Goal: Contribute content

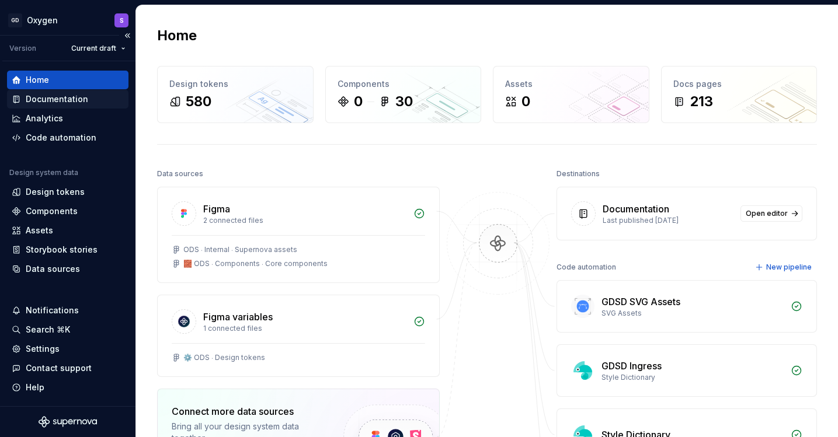
click at [67, 96] on div "Documentation" at bounding box center [57, 99] width 62 height 12
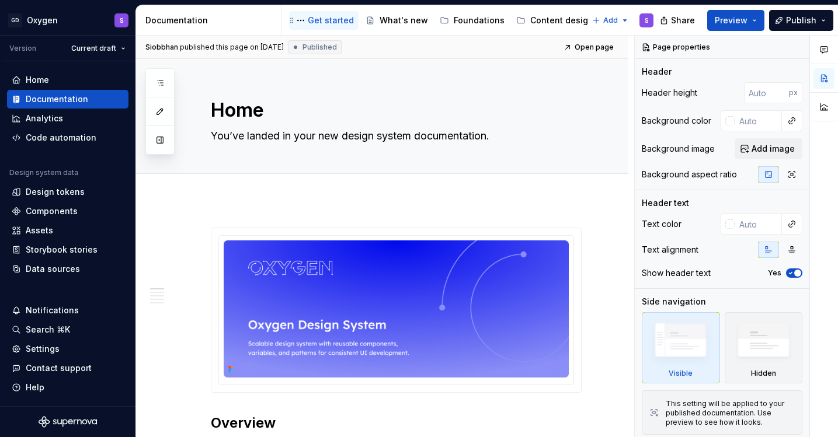
click at [329, 19] on div "Get started" at bounding box center [331, 21] width 46 height 12
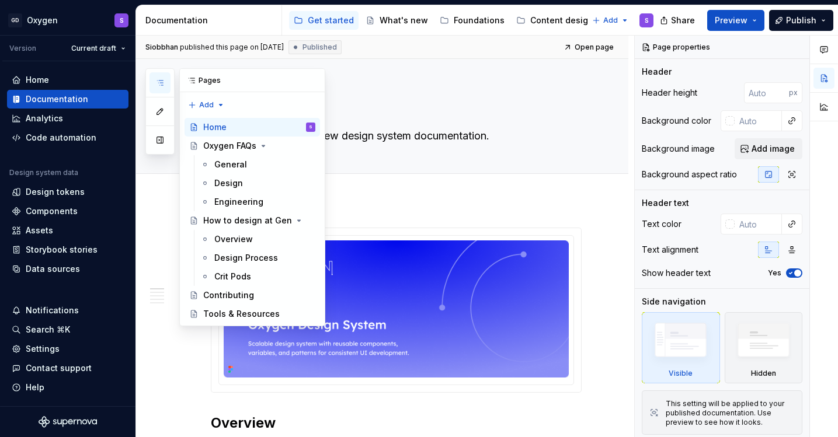
click at [163, 81] on icon "button" at bounding box center [159, 82] width 9 height 9
click at [242, 180] on div "Design" at bounding box center [264, 183] width 101 height 16
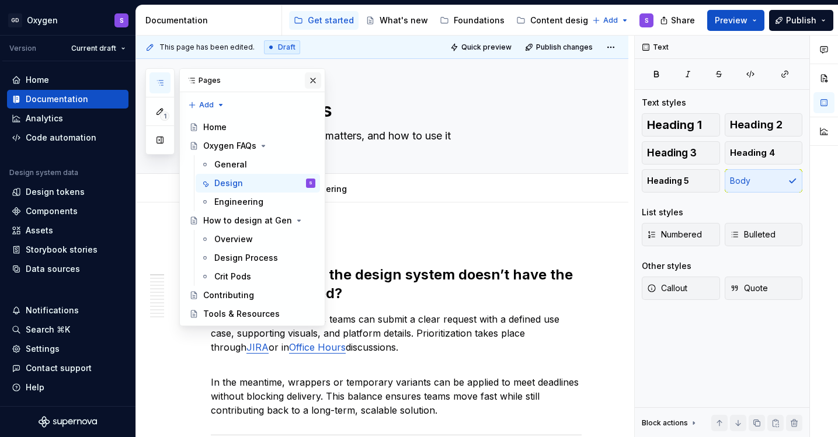
click at [318, 77] on button "button" at bounding box center [313, 80] width 16 height 16
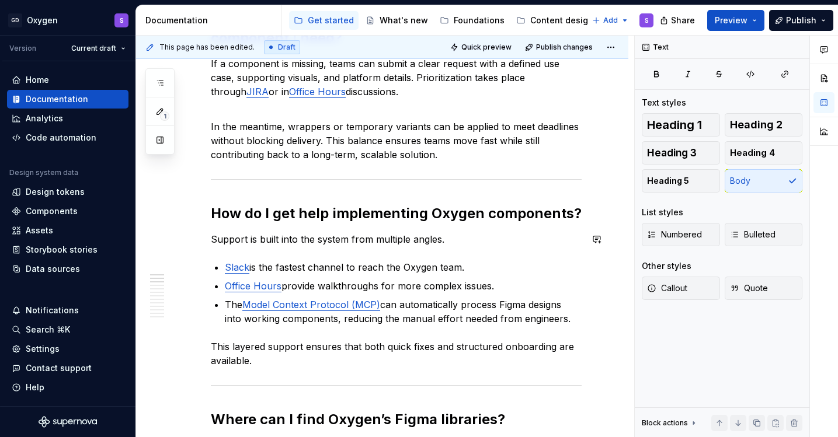
scroll to position [263, 0]
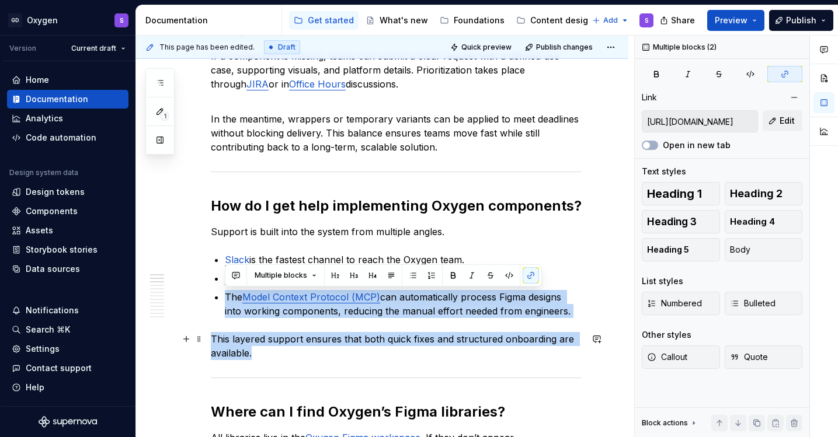
drag, startPoint x: 227, startPoint y: 298, endPoint x: 261, endPoint y: 346, distance: 59.0
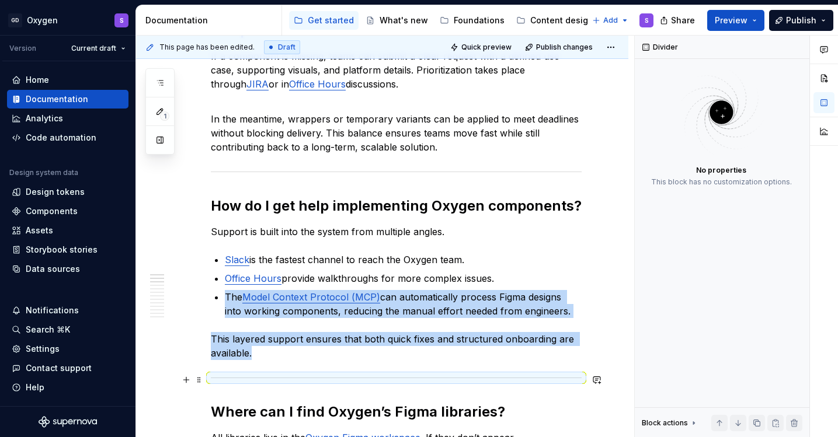
click at [305, 379] on div at bounding box center [396, 378] width 371 height 8
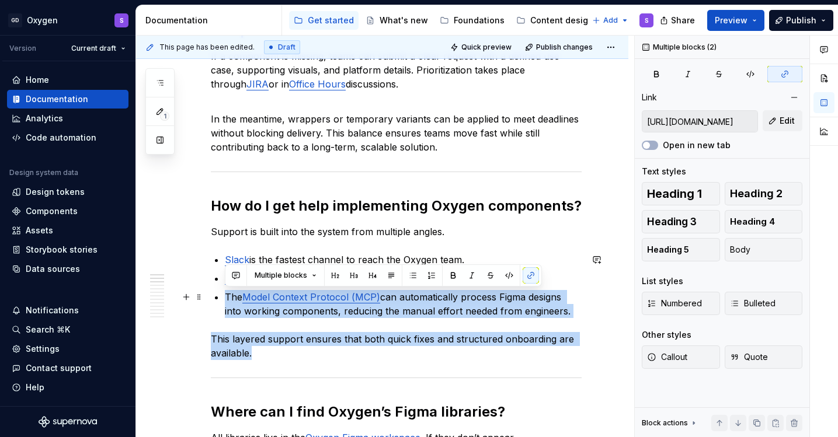
drag, startPoint x: 291, startPoint y: 359, endPoint x: 215, endPoint y: 299, distance: 96.9
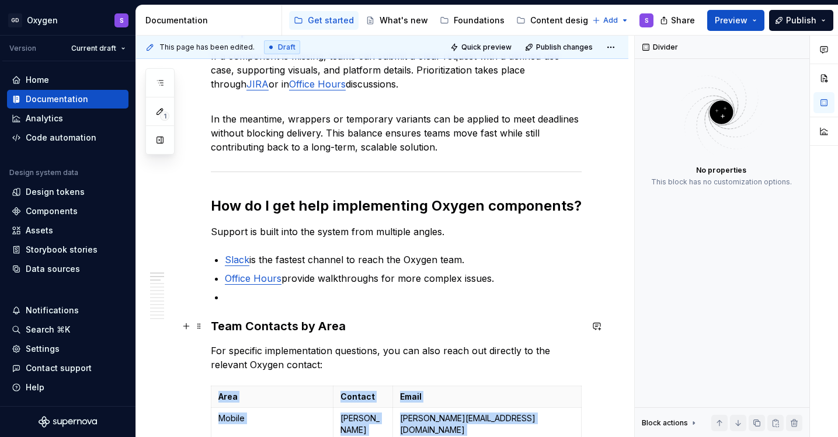
type textarea "*"
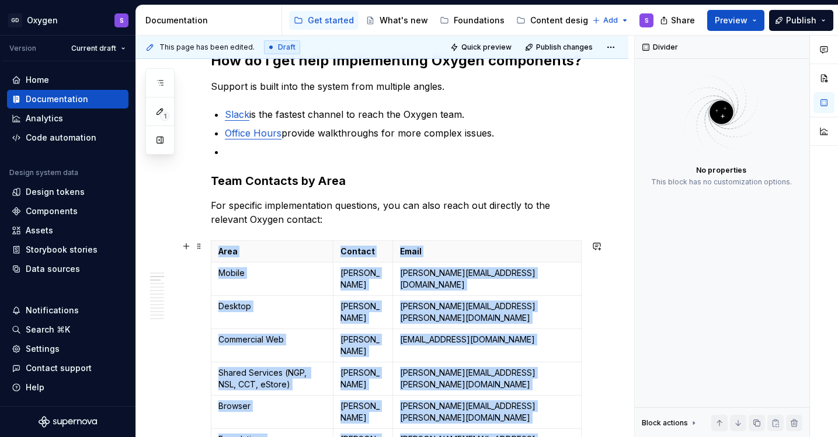
scroll to position [428, 0]
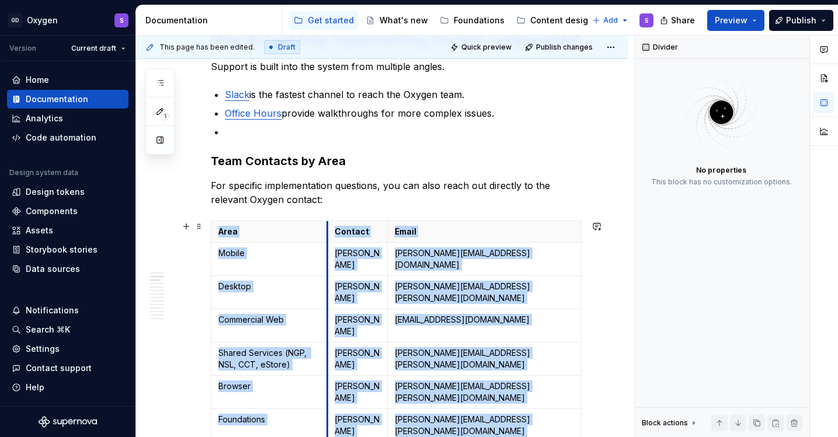
drag, startPoint x: 378, startPoint y: 235, endPoint x: 325, endPoint y: 234, distance: 52.6
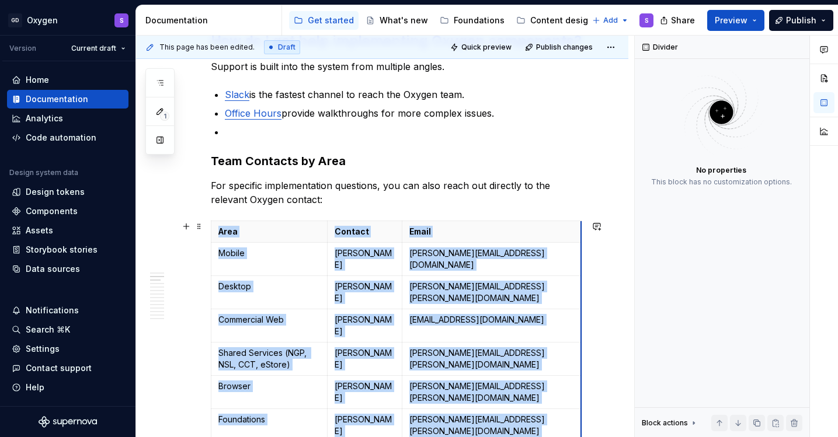
drag, startPoint x: 534, startPoint y: 236, endPoint x: 577, endPoint y: 234, distance: 43.2
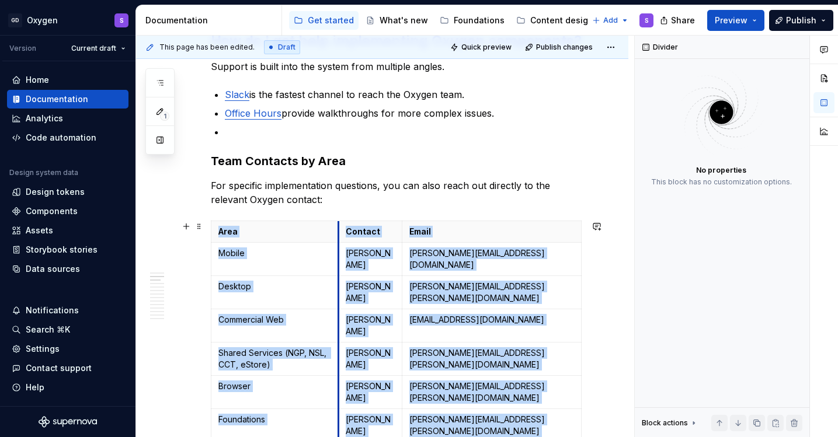
drag, startPoint x: 329, startPoint y: 233, endPoint x: 340, endPoint y: 233, distance: 11.1
click at [340, 233] on th "Contact" at bounding box center [371, 232] width 64 height 22
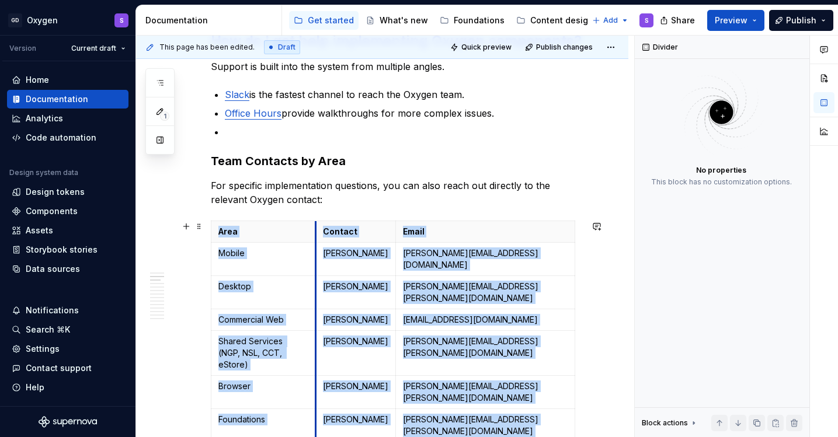
drag, startPoint x: 340, startPoint y: 233, endPoint x: 318, endPoint y: 232, distance: 22.2
click at [318, 232] on th "Contact" at bounding box center [356, 232] width 80 height 22
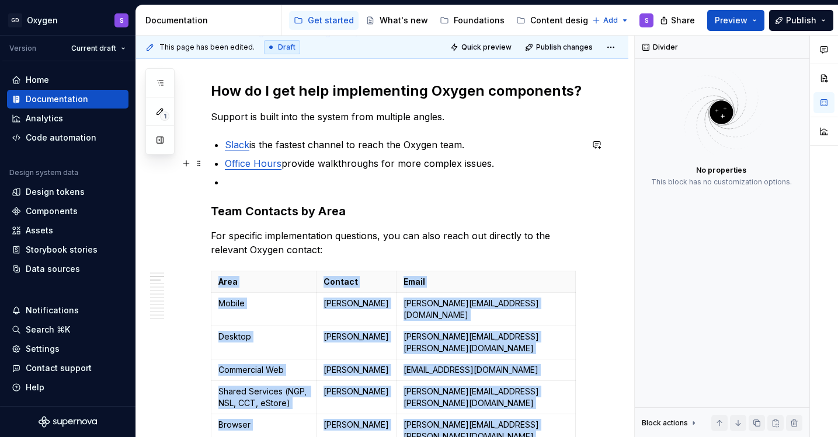
scroll to position [368, 0]
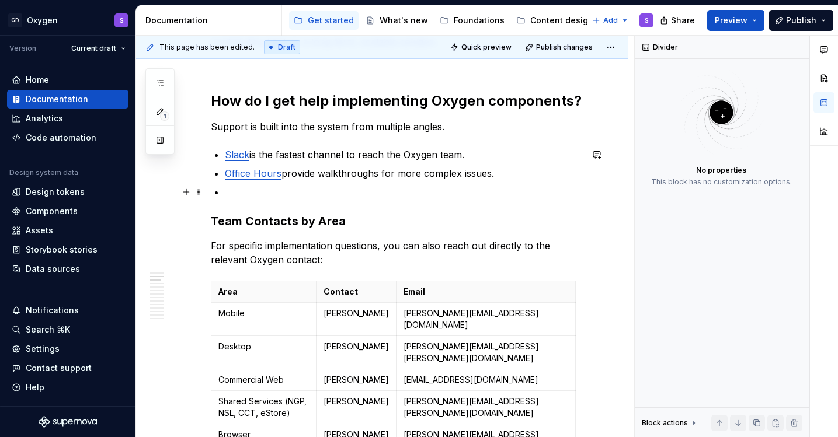
click at [313, 196] on p at bounding box center [403, 192] width 357 height 14
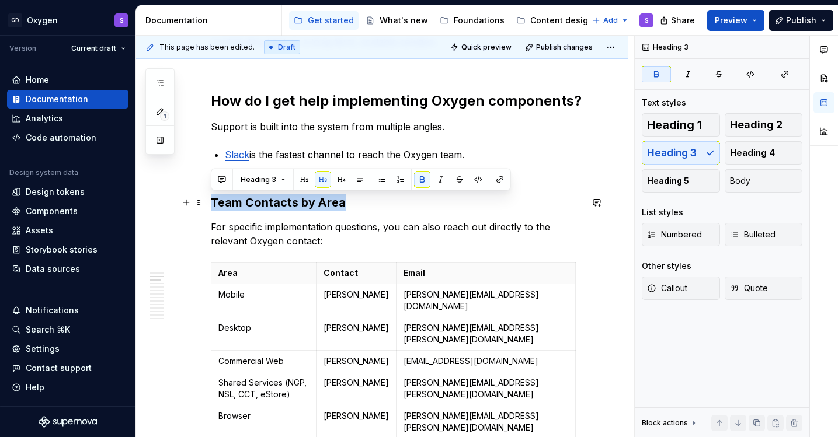
drag, startPoint x: 354, startPoint y: 205, endPoint x: 211, endPoint y: 205, distance: 142.4
click at [211, 205] on h3 "Team Contacts by Area" at bounding box center [396, 202] width 371 height 16
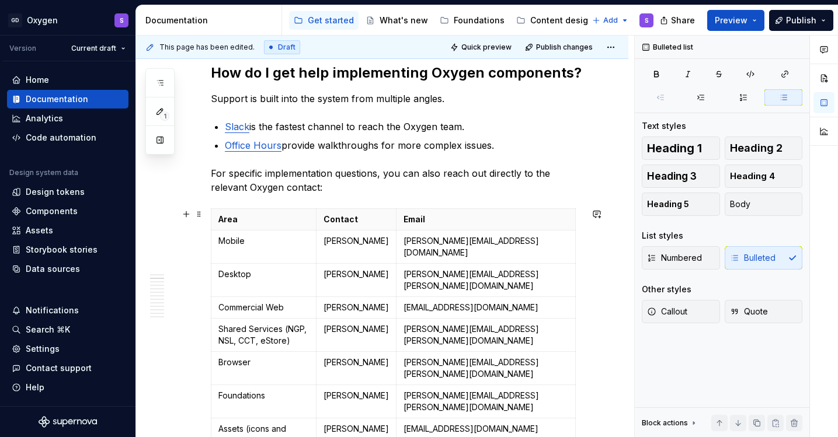
scroll to position [402, 0]
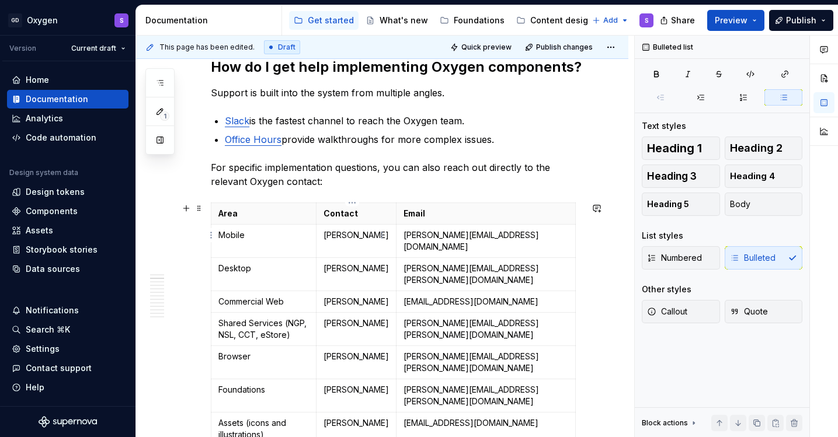
click at [325, 236] on p "Jozef Nevedel" at bounding box center [355, 235] width 65 height 12
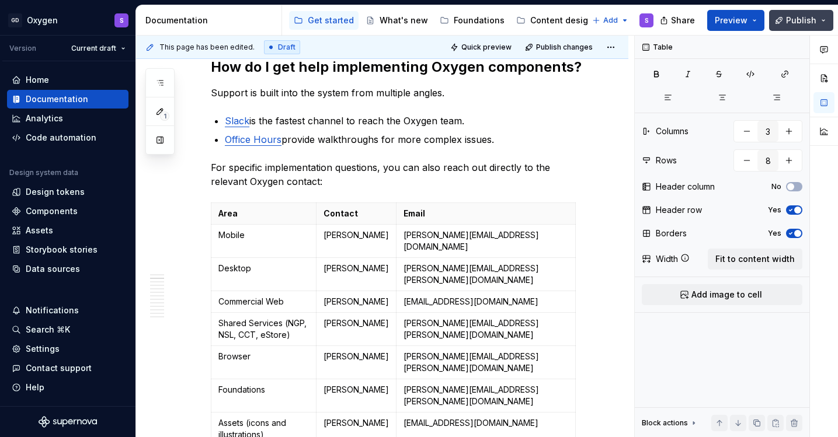
click at [794, 22] on span "Publish" at bounding box center [801, 21] width 30 height 12
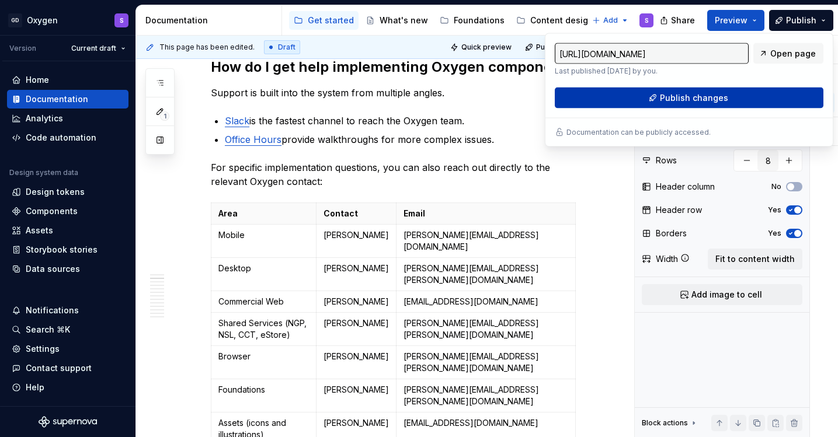
click at [703, 97] on span "Publish changes" at bounding box center [694, 98] width 68 height 12
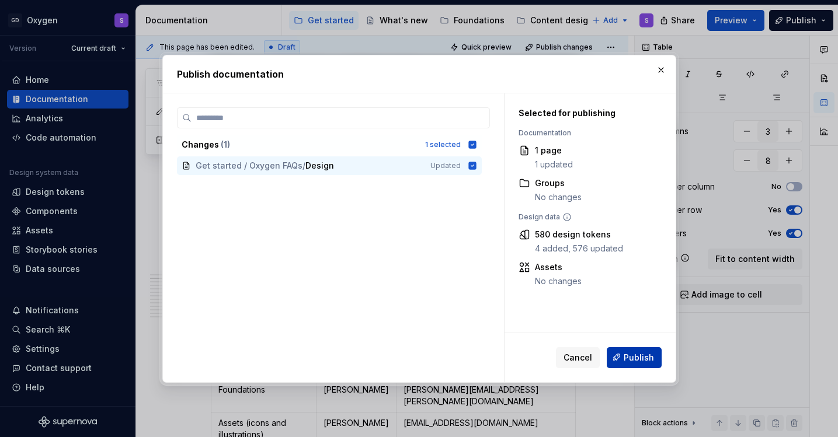
click at [641, 356] on span "Publish" at bounding box center [638, 357] width 30 height 12
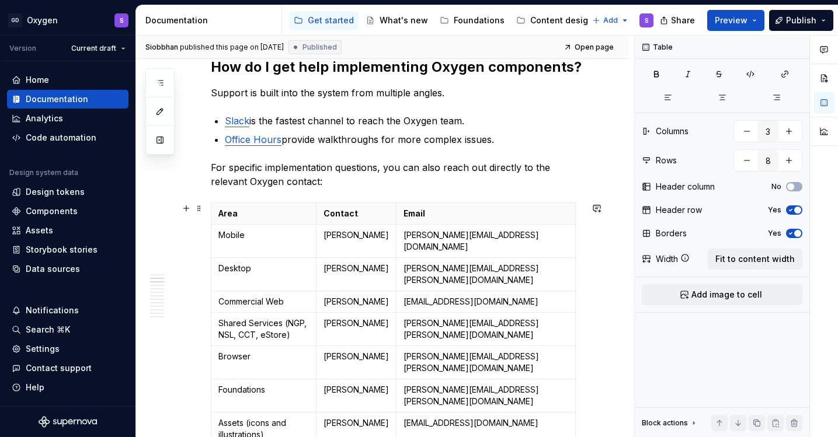
scroll to position [428, 0]
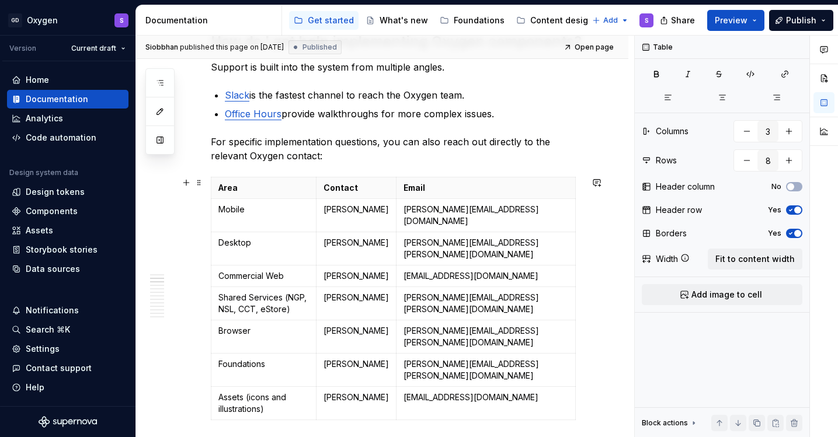
click at [578, 372] on div "Area Contact Email Mobile Jozef Nevedel Jozef.Nevedel@gendigital.com Desktop Ma…" at bounding box center [396, 301] width 371 height 248
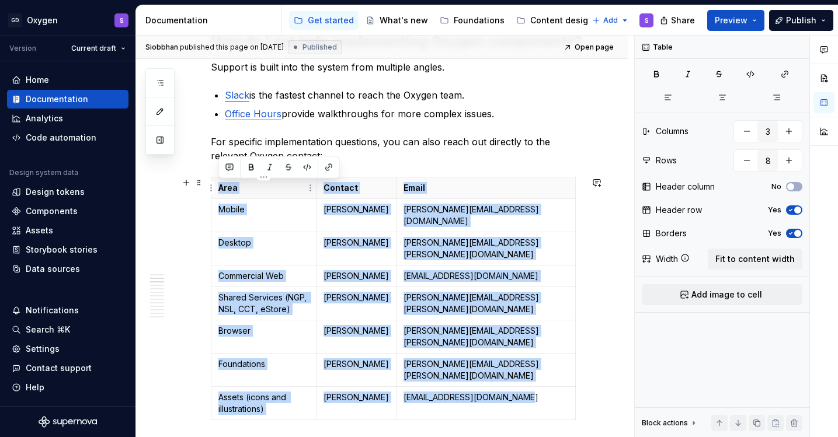
drag, startPoint x: 578, startPoint y: 372, endPoint x: 218, endPoint y: 187, distance: 404.4
click at [218, 187] on div "Area Contact Email Mobile Jozef Nevedel Jozef.Nevedel@gendigital.com Desktop Ma…" at bounding box center [396, 301] width 371 height 248
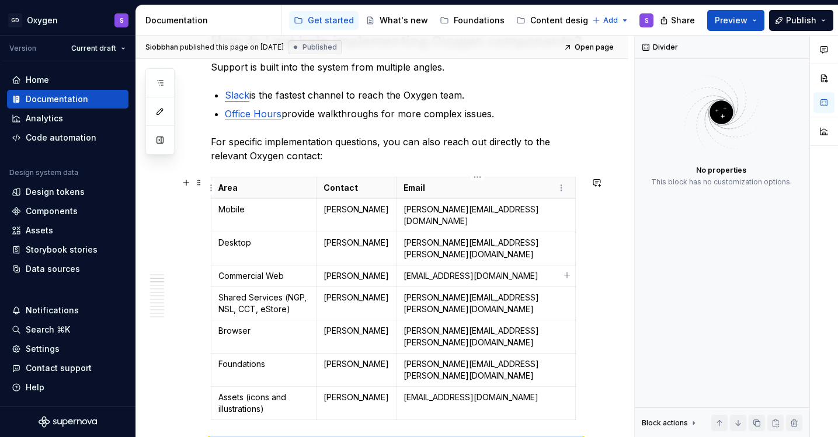
click at [437, 187] on p "Email" at bounding box center [485, 188] width 165 height 12
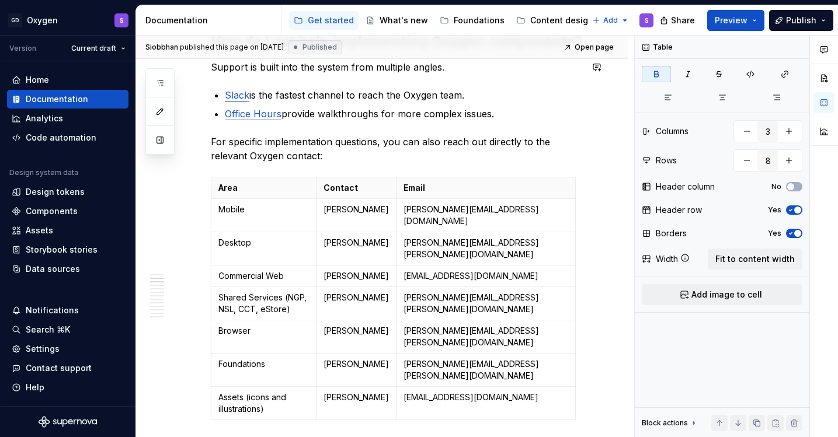
type textarea "*"
click at [323, 186] on strong "Contact" at bounding box center [340, 188] width 34 height 10
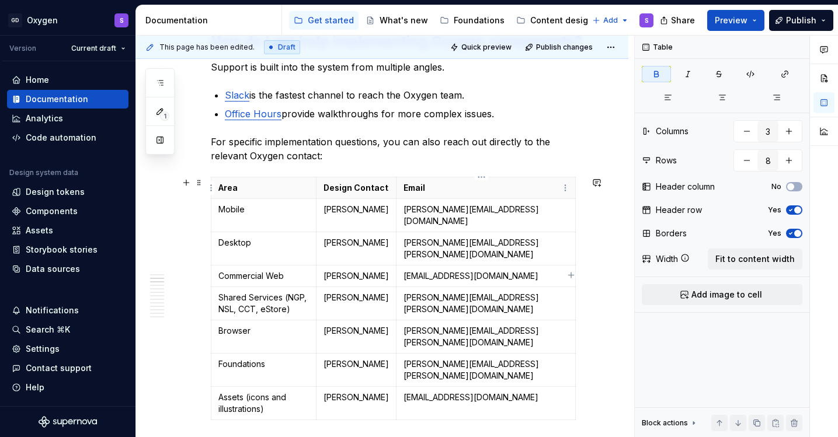
click at [483, 189] on p "Email" at bounding box center [485, 188] width 165 height 12
click at [563, 185] on html "GD Oxygen S Version Current draft Home Documentation Analytics Code automation …" at bounding box center [419, 218] width 838 height 437
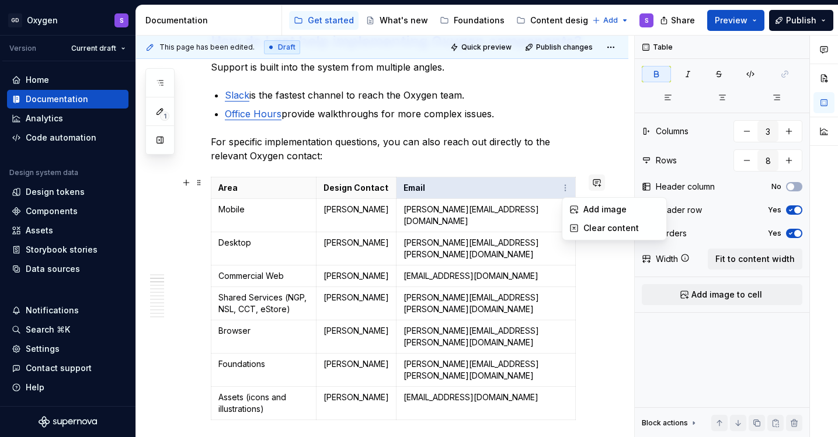
click at [595, 183] on html "GD Oxygen S Version Current draft Home Documentation Analytics Code automation …" at bounding box center [419, 218] width 838 height 437
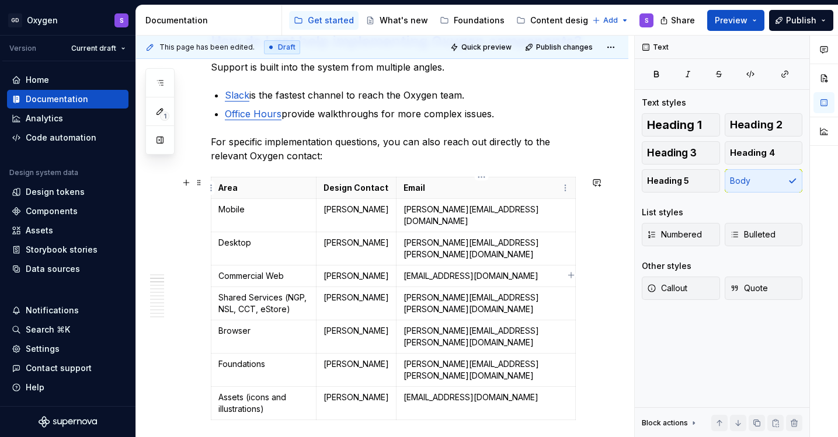
click at [506, 190] on p "Email" at bounding box center [485, 188] width 165 height 12
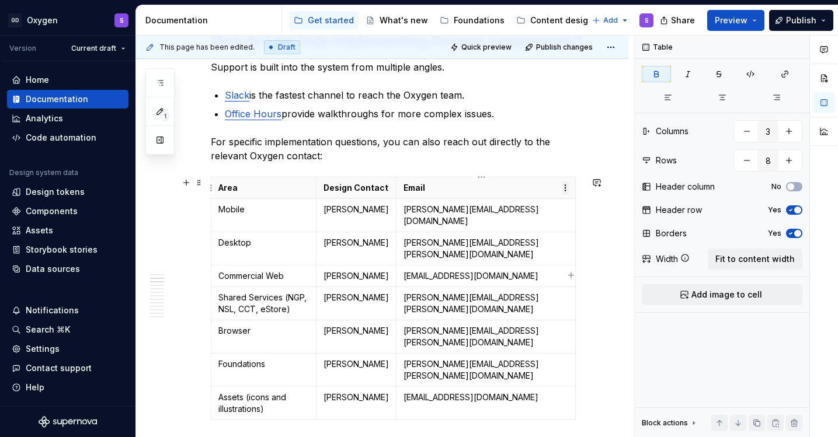
click at [566, 190] on html "GD Oxygen S Version Current draft Home Documentation Analytics Code automation …" at bounding box center [419, 218] width 838 height 437
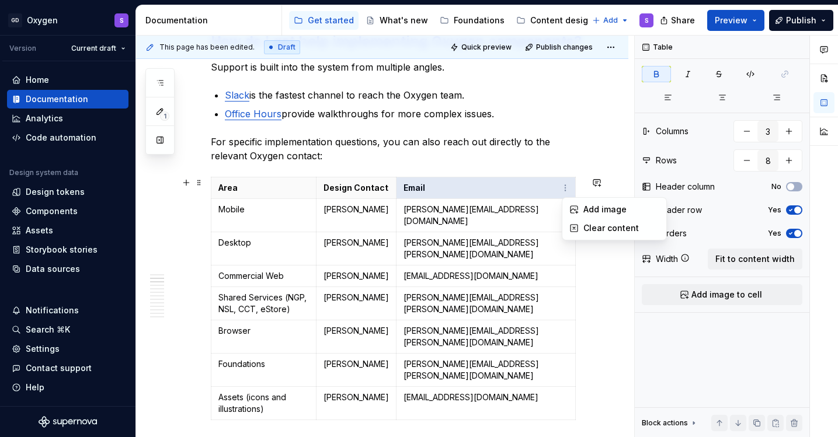
click at [535, 213] on html "GD Oxygen S Version Current draft Home Documentation Analytics Code automation …" at bounding box center [419, 218] width 838 height 437
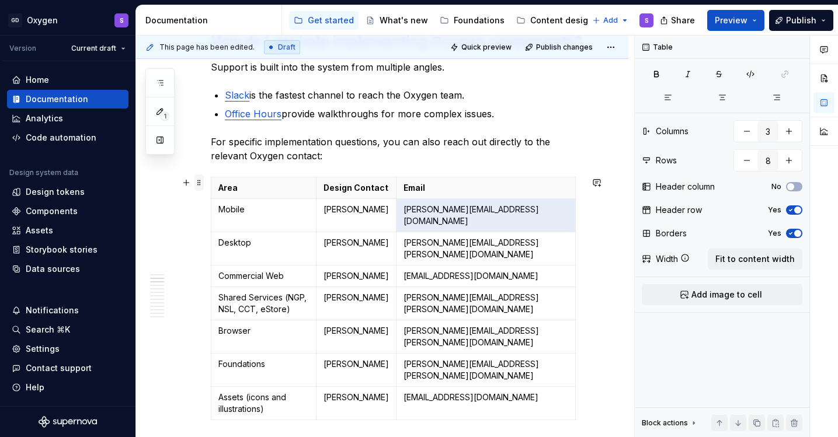
click at [198, 182] on span at bounding box center [198, 183] width 9 height 16
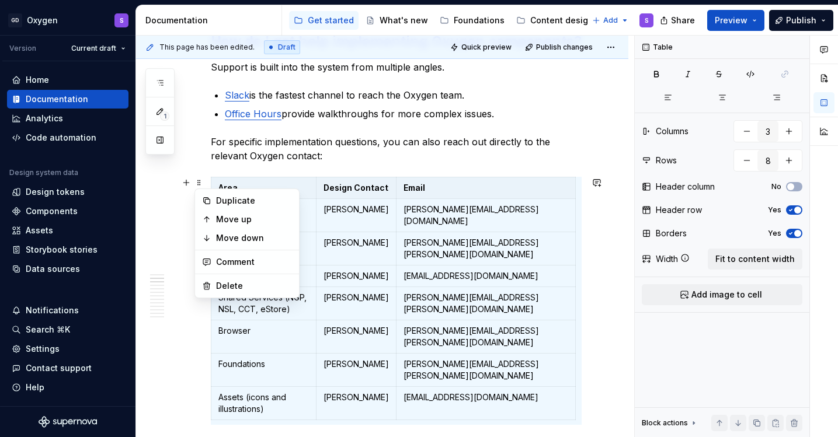
click at [552, 266] on td "Matej.Portes@gendigital.com" at bounding box center [485, 277] width 179 height 22
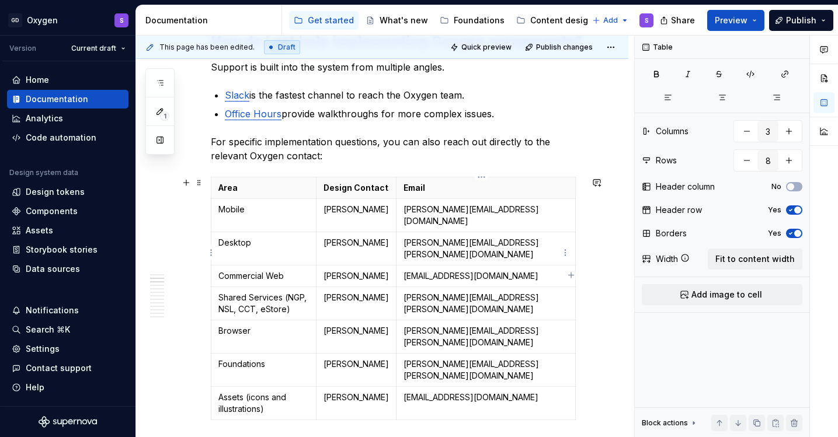
click at [549, 270] on p "Matej.Portes@gendigital.com" at bounding box center [485, 276] width 165 height 12
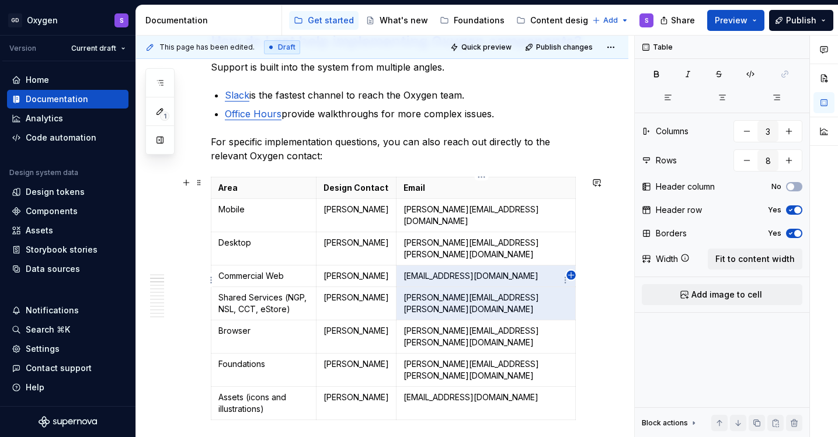
click at [572, 274] on icon "button" at bounding box center [570, 275] width 9 height 9
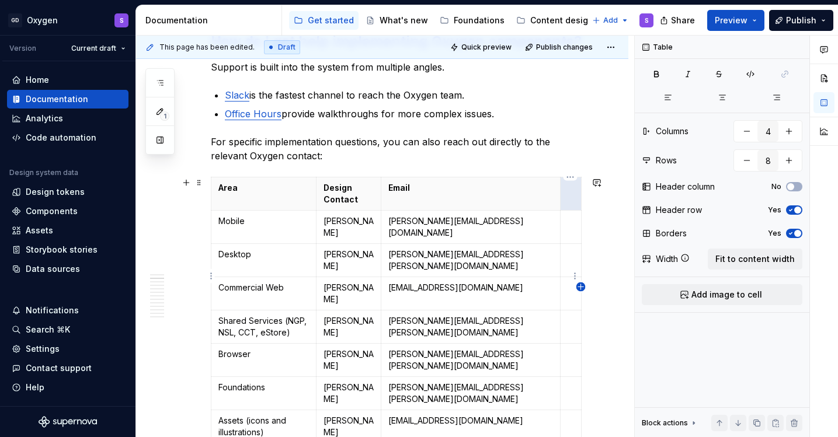
click at [580, 284] on icon "button" at bounding box center [580, 287] width 9 height 9
type input "5"
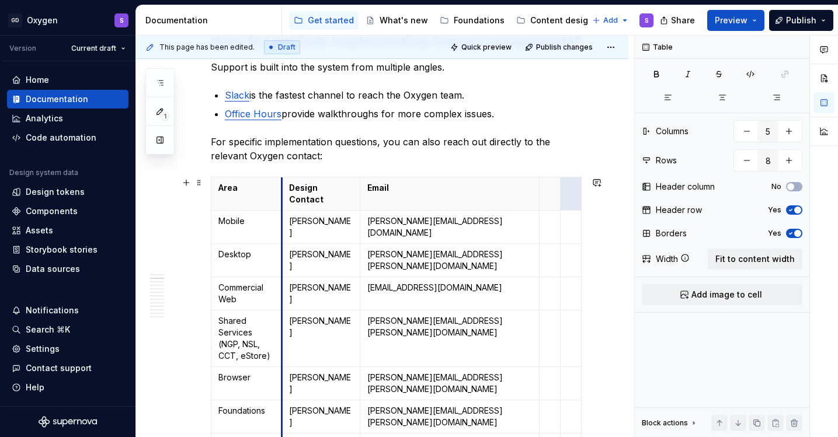
drag, startPoint x: 316, startPoint y: 205, endPoint x: 282, endPoint y: 199, distance: 34.9
click at [282, 199] on tbody "Area Design Contact Email Mobile Jozef Nevedel Jozef.Nevedel@gendigital.com Des…" at bounding box center [396, 327] width 370 height 301
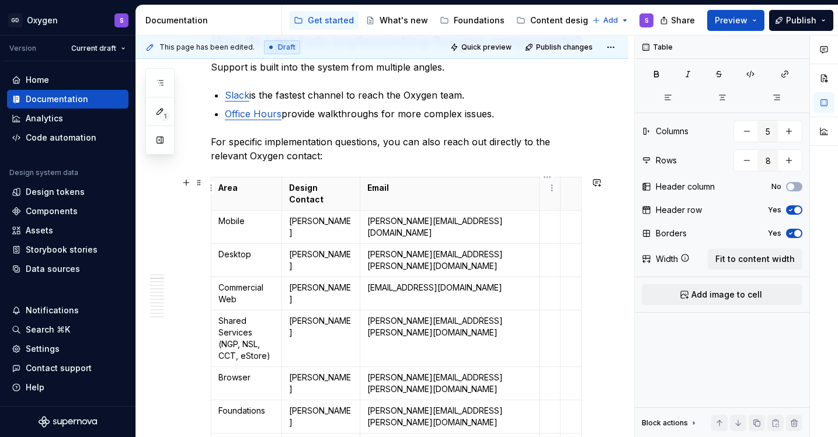
click at [546, 190] on p at bounding box center [549, 188] width 6 height 12
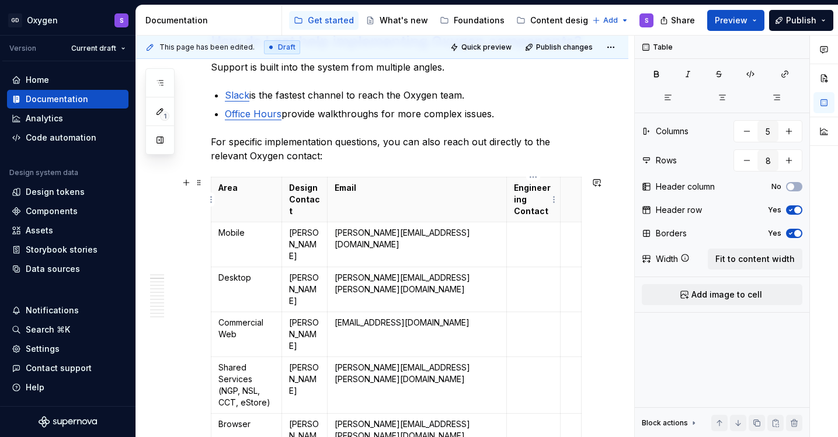
drag, startPoint x: 529, startPoint y: 190, endPoint x: 542, endPoint y: 197, distance: 14.6
click at [542, 198] on p "Engineering Contact" at bounding box center [533, 199] width 39 height 35
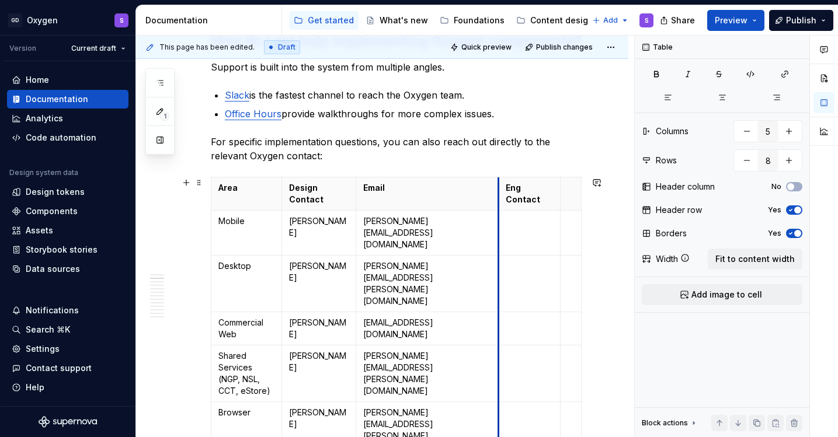
drag, startPoint x: 515, startPoint y: 199, endPoint x: 478, endPoint y: 198, distance: 36.8
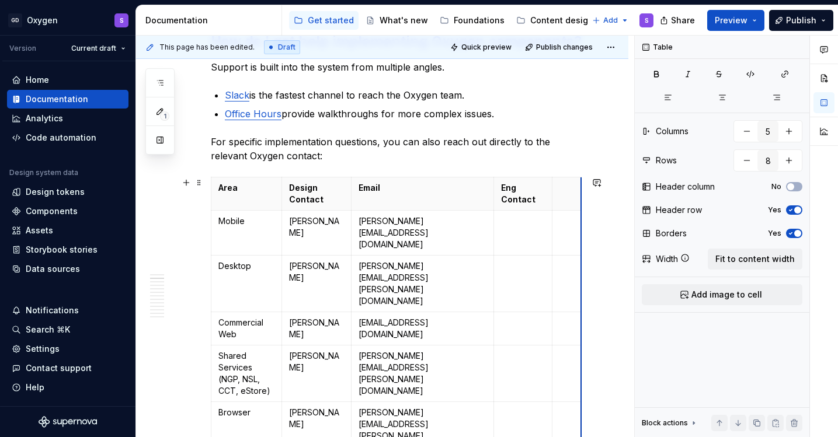
drag, startPoint x: 580, startPoint y: 201, endPoint x: 588, endPoint y: 202, distance: 8.8
click at [517, 260] on p at bounding box center [522, 266] width 43 height 12
click at [519, 228] on td at bounding box center [522, 233] width 58 height 45
click at [521, 260] on p at bounding box center [522, 266] width 43 height 12
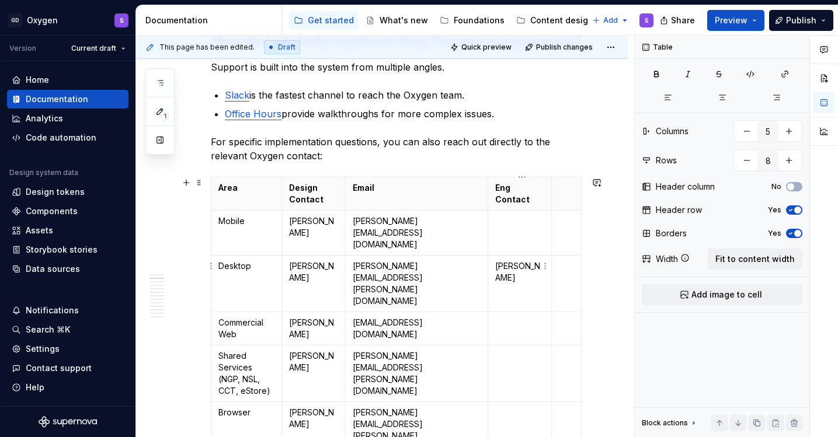
click at [500, 260] on p "Marcel Kiss" at bounding box center [519, 277] width 49 height 35
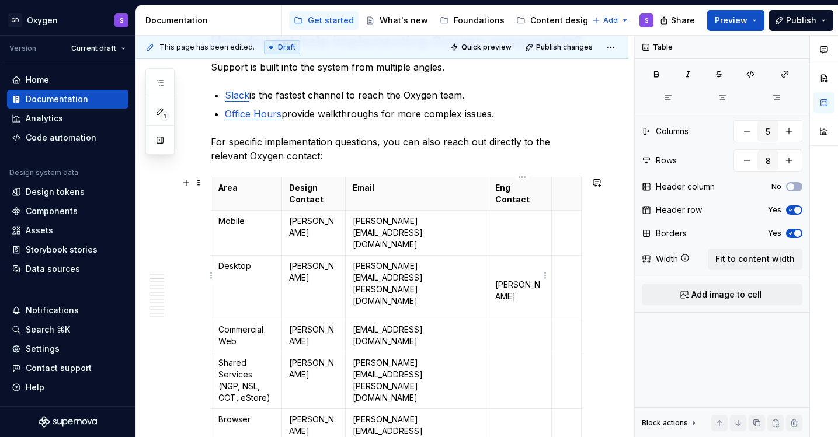
click at [509, 260] on p at bounding box center [519, 266] width 49 height 12
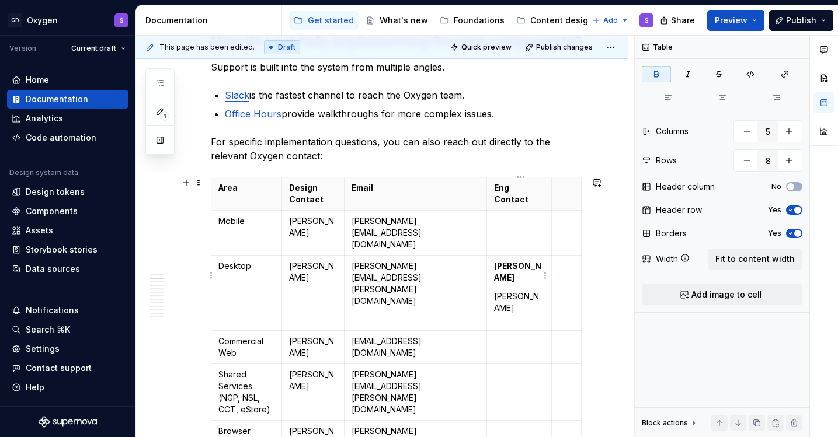
click at [497, 261] on strong "omáš Písecký" at bounding box center [517, 272] width 47 height 22
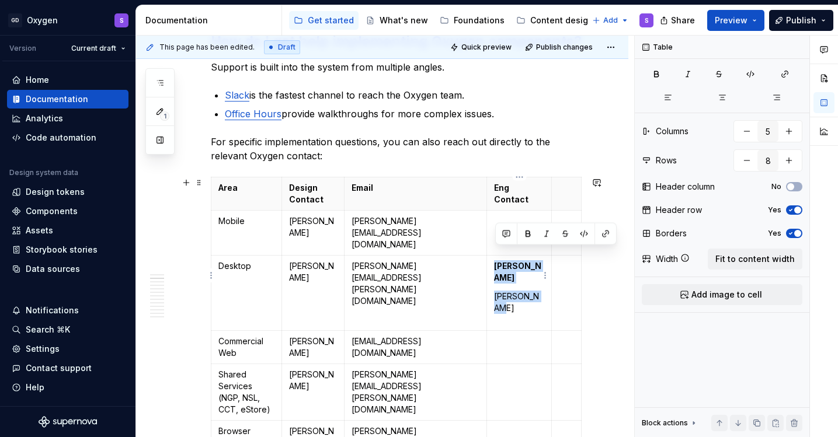
drag, startPoint x: 540, startPoint y: 284, endPoint x: 494, endPoint y: 256, distance: 53.7
click at [494, 256] on td "Tomáš Písecký Marcel Kiss" at bounding box center [519, 293] width 65 height 75
click at [513, 266] on p "Tomáš Písecký" at bounding box center [519, 271] width 49 height 23
click at [530, 266] on p "Tomáš Písecký" at bounding box center [519, 271] width 49 height 23
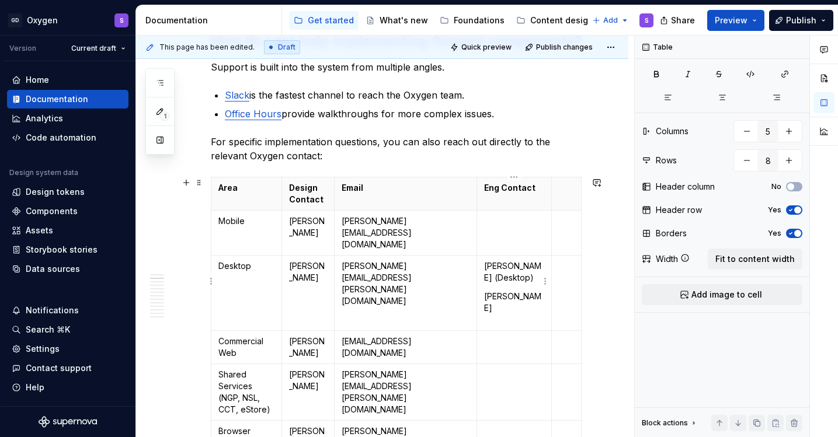
click at [538, 296] on p "Marcel Kiss" at bounding box center [514, 308] width 60 height 35
click at [560, 262] on td at bounding box center [567, 293] width 30 height 75
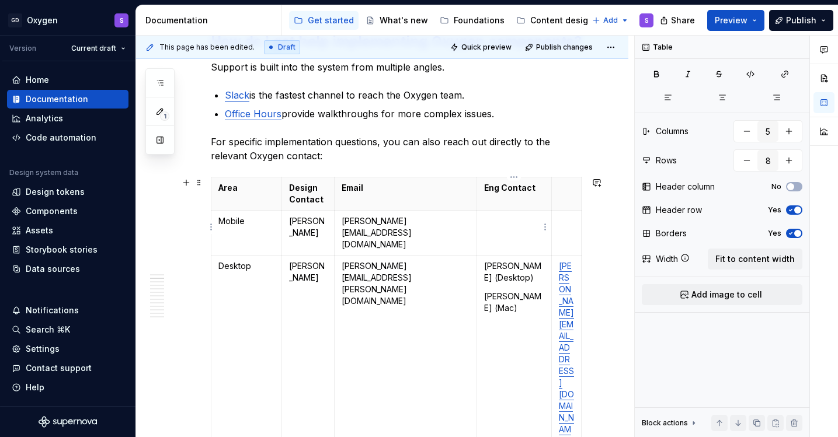
click at [500, 221] on p at bounding box center [514, 221] width 60 height 12
click at [559, 223] on p at bounding box center [566, 221] width 15 height 12
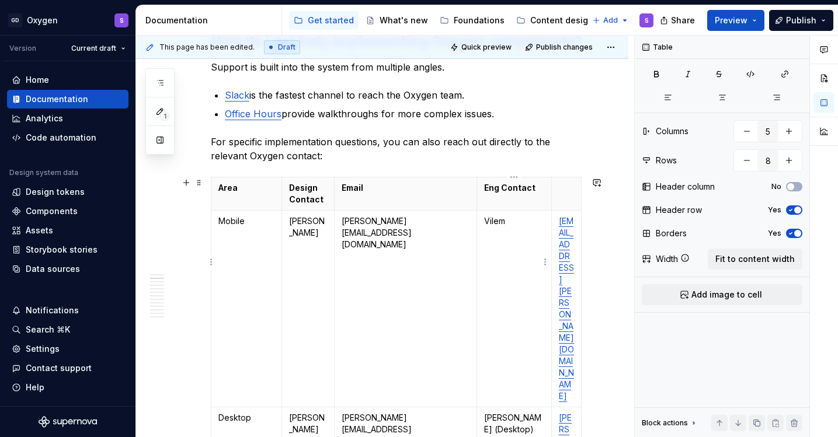
click at [516, 227] on td "Vilem" at bounding box center [514, 309] width 75 height 197
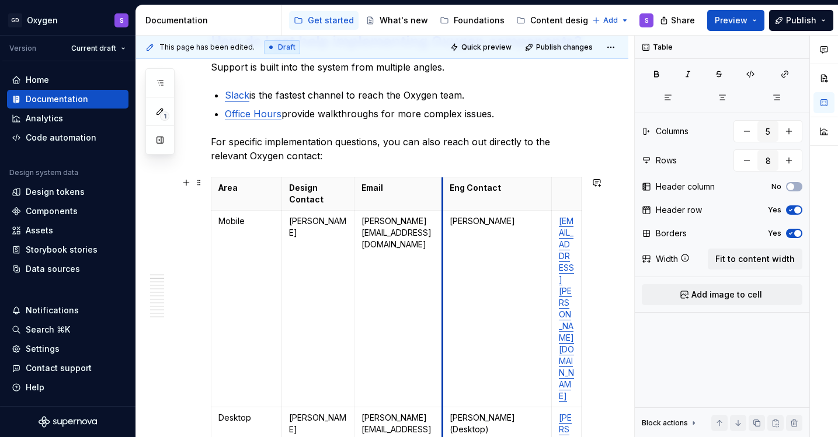
drag, startPoint x: 475, startPoint y: 255, endPoint x: 421, endPoint y: 255, distance: 53.1
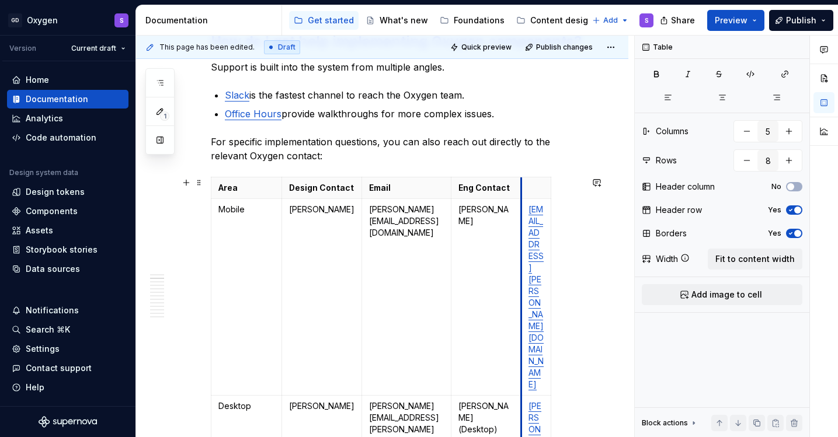
drag, startPoint x: 549, startPoint y: 203, endPoint x: 512, endPoint y: 203, distance: 37.4
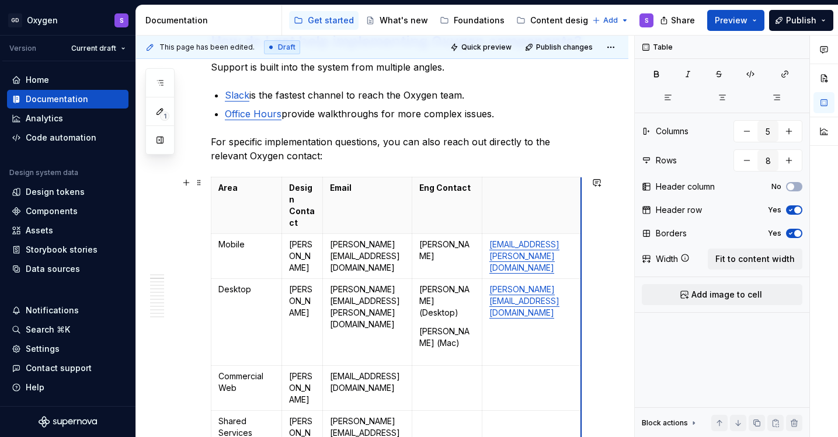
drag, startPoint x: 546, startPoint y: 199, endPoint x: 615, endPoint y: 200, distance: 68.9
click at [521, 271] on td "Vilem.Kurz@gendigital.com" at bounding box center [532, 256] width 99 height 45
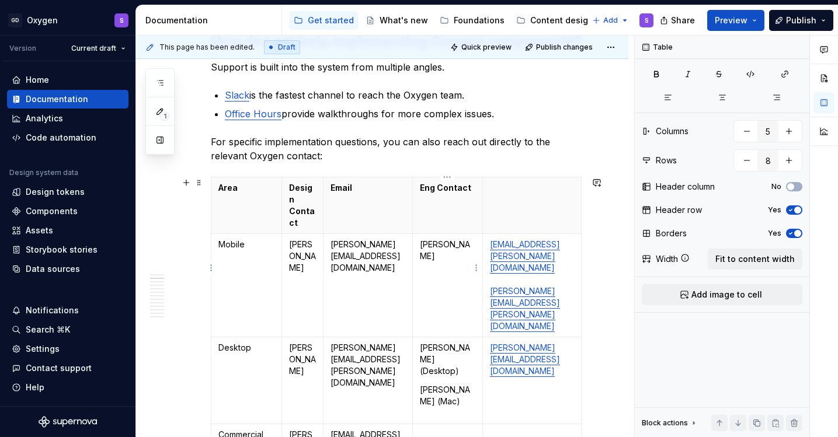
click at [438, 278] on td "Vilem Kurz" at bounding box center [448, 285] width 70 height 103
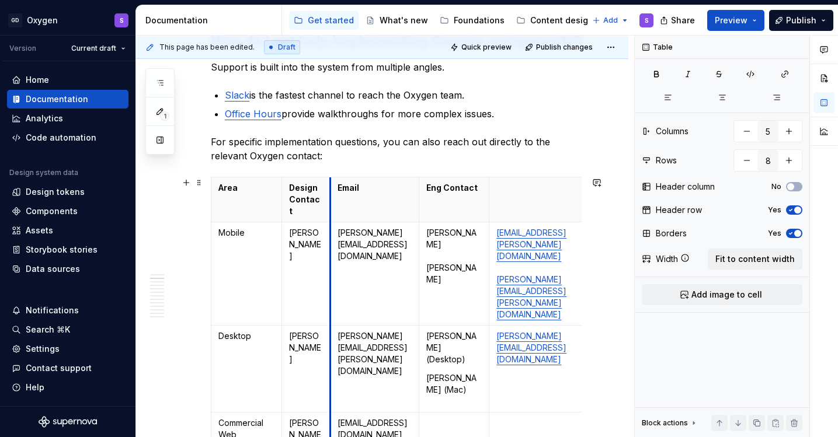
drag, startPoint x: 323, startPoint y: 212, endPoint x: 331, endPoint y: 212, distance: 7.6
click at [331, 212] on tbody "Area Design Contact Email Eng Contact Mobile Jozef Nevedel Jozef.Nevedel@gendig…" at bounding box center [399, 424] width 377 height 495
click at [508, 332] on td "Tomas.Pisecky@gendigital.com" at bounding box center [538, 369] width 99 height 87
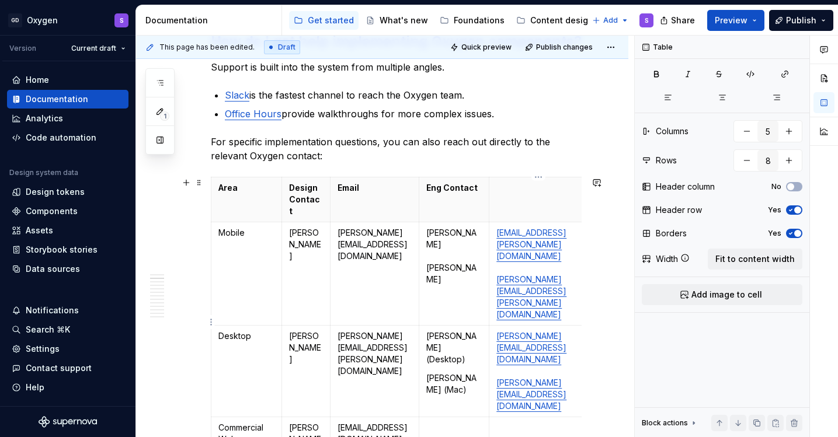
click at [511, 330] on p "Tomas.Pisecky@gendigital.com Marcel.Kiss@gendigital.com" at bounding box center [538, 371] width 84 height 82
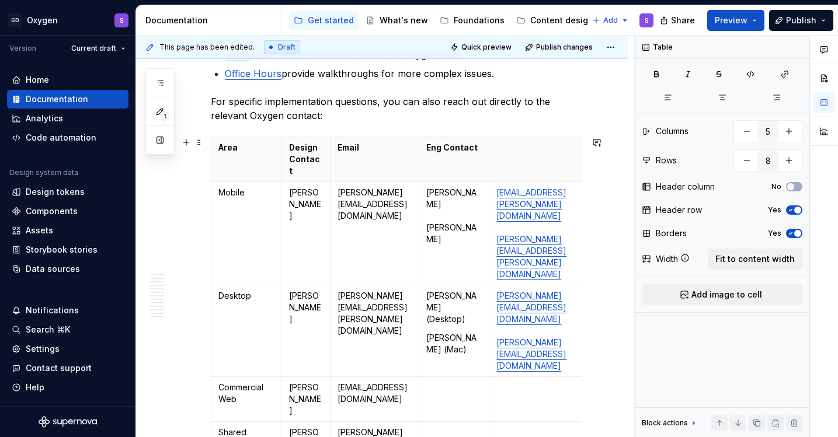
scroll to position [493, 0]
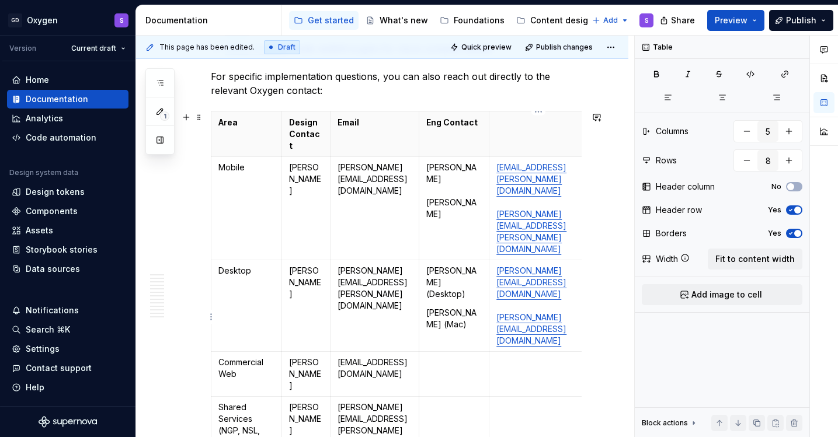
click at [510, 352] on td at bounding box center [538, 374] width 99 height 45
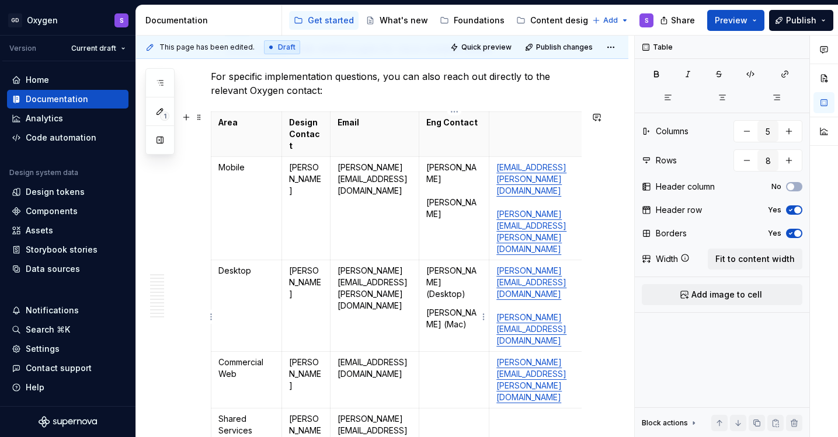
click at [445, 352] on td at bounding box center [454, 380] width 70 height 57
click at [446, 409] on td at bounding box center [454, 437] width 70 height 57
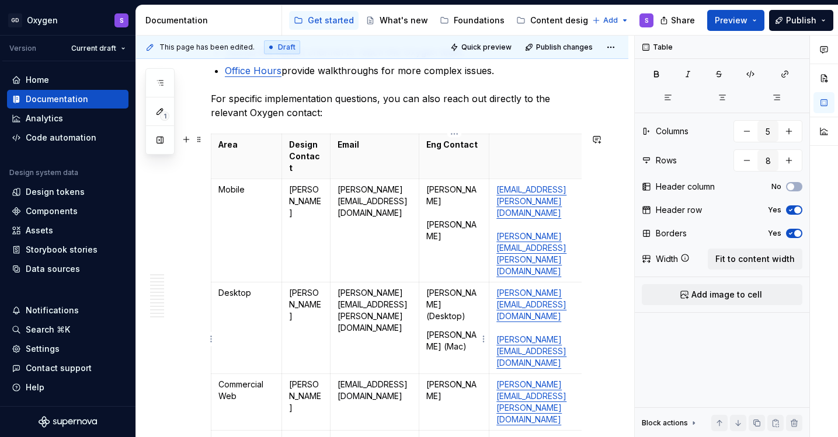
scroll to position [0, 7]
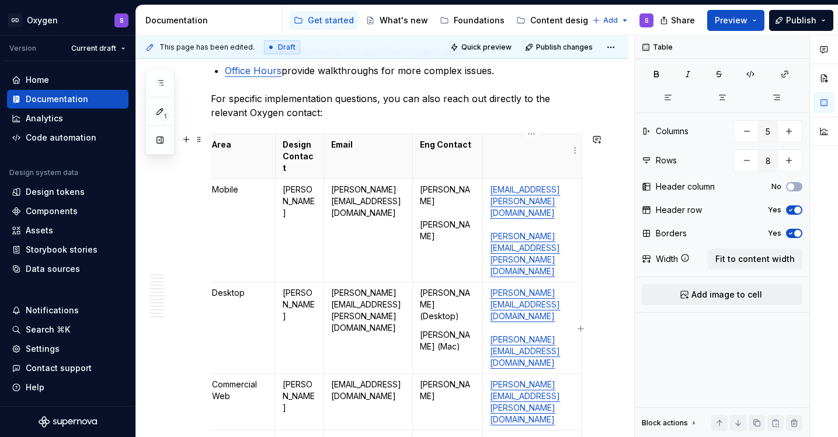
click at [521, 148] on p at bounding box center [532, 145] width 84 height 12
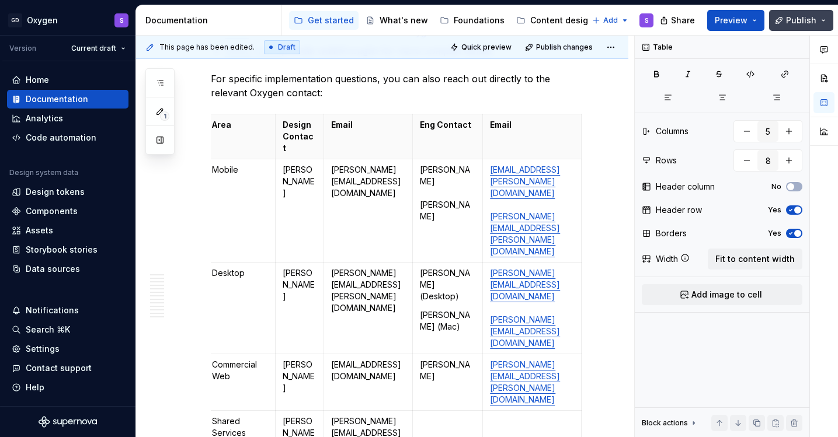
click at [802, 20] on span "Publish" at bounding box center [801, 21] width 30 height 12
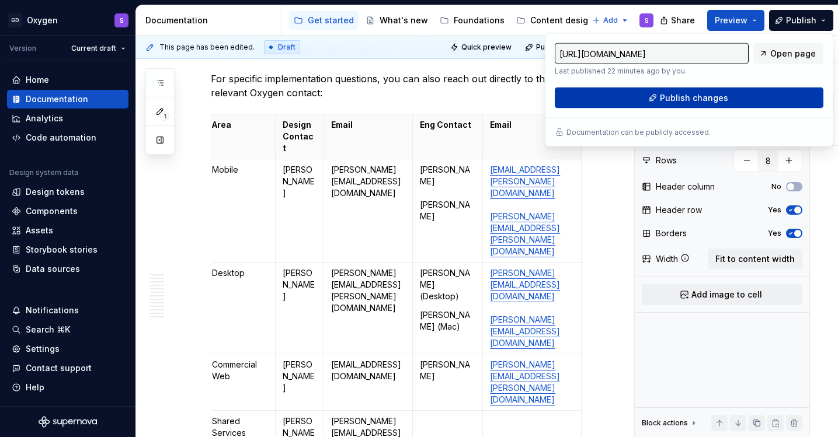
click at [710, 101] on span "Publish changes" at bounding box center [694, 98] width 68 height 12
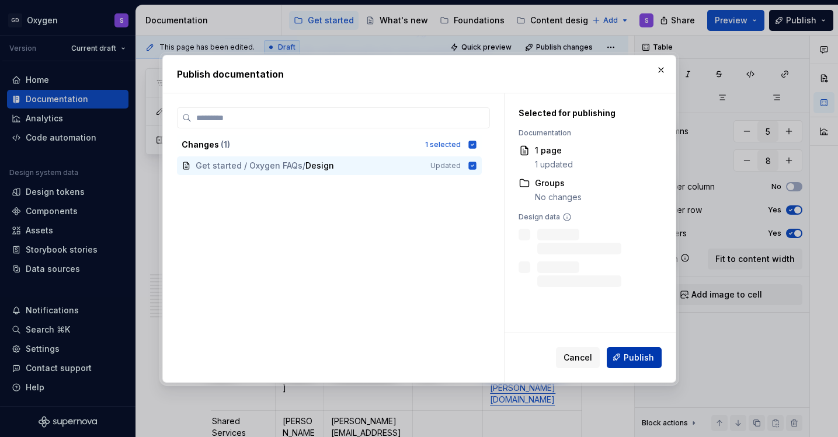
click at [631, 356] on span "Publish" at bounding box center [638, 357] width 30 height 12
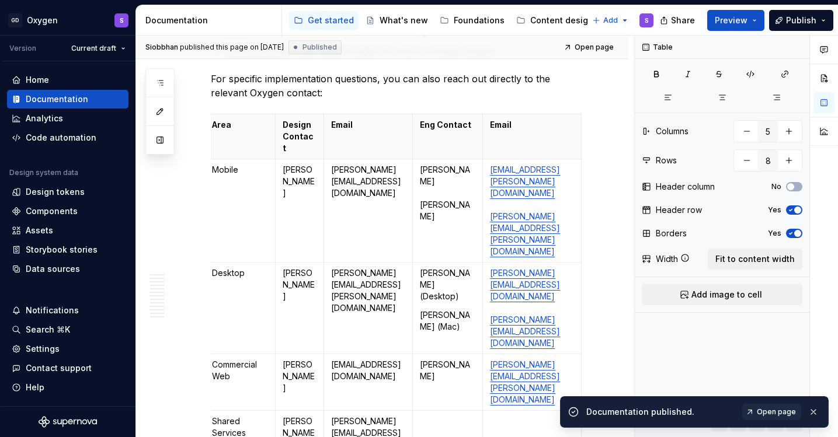
scroll to position [0, 1]
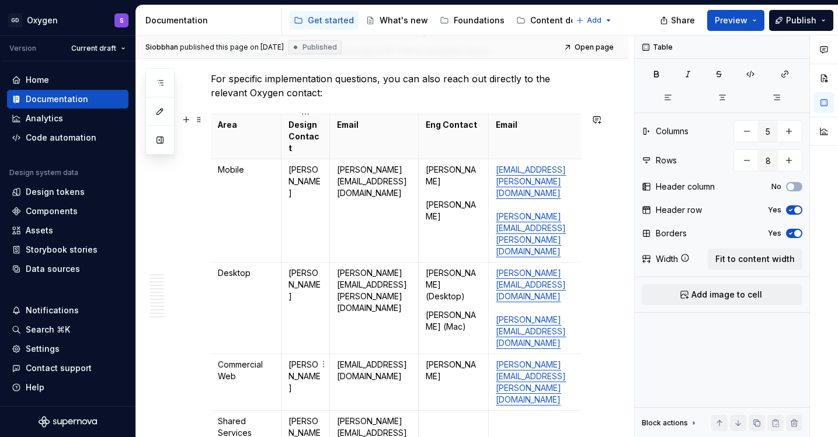
type textarea "*"
